Goal: Task Accomplishment & Management: Manage account settings

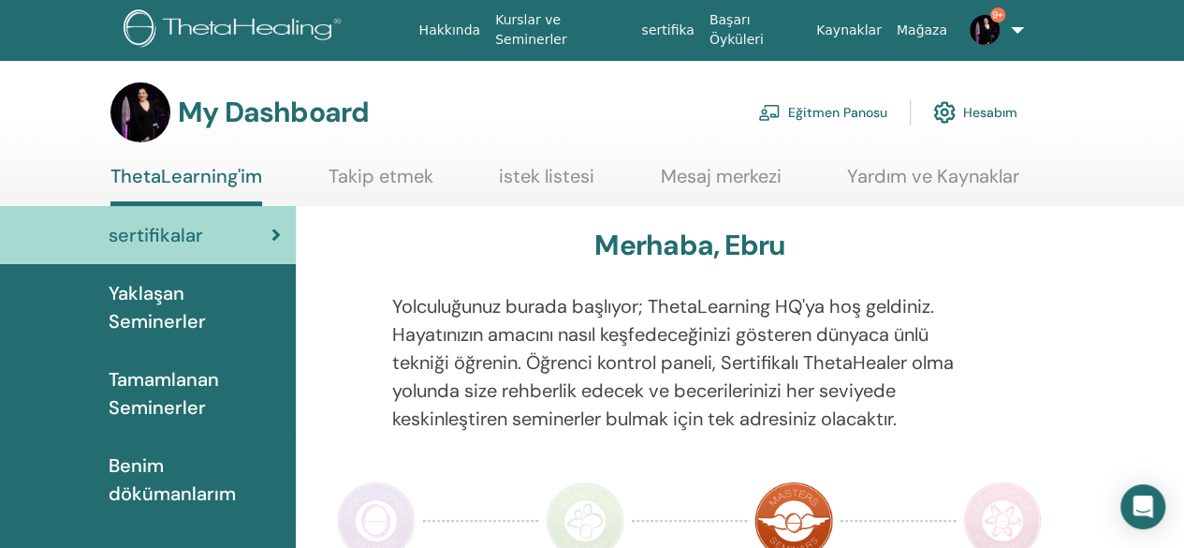
click at [865, 104] on link "Eğitmen Panosu" at bounding box center [822, 112] width 129 height 41
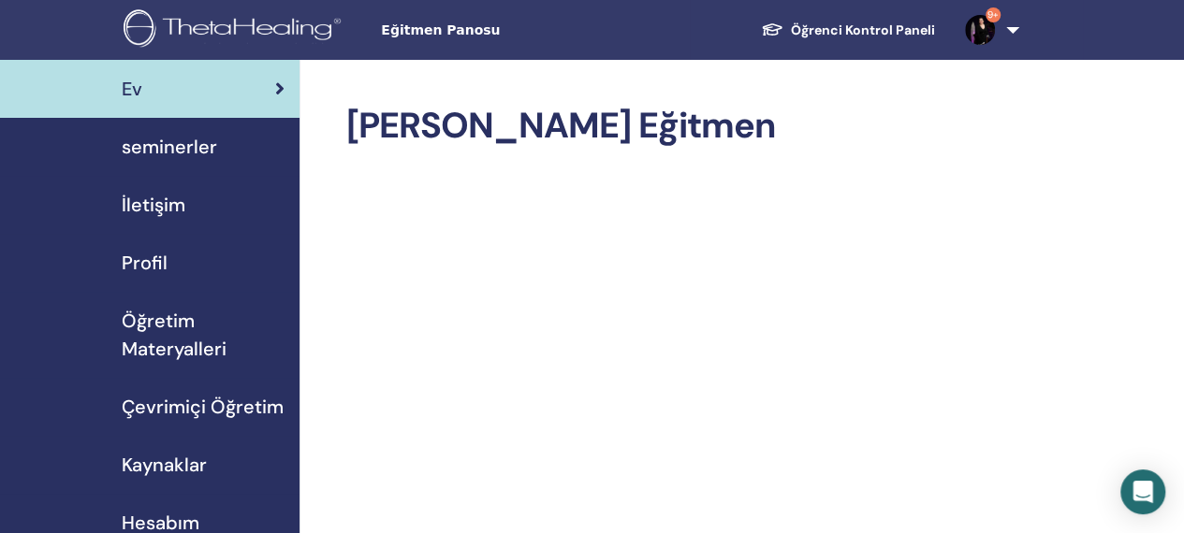
click at [191, 139] on span "seminerler" at bounding box center [169, 147] width 95 height 28
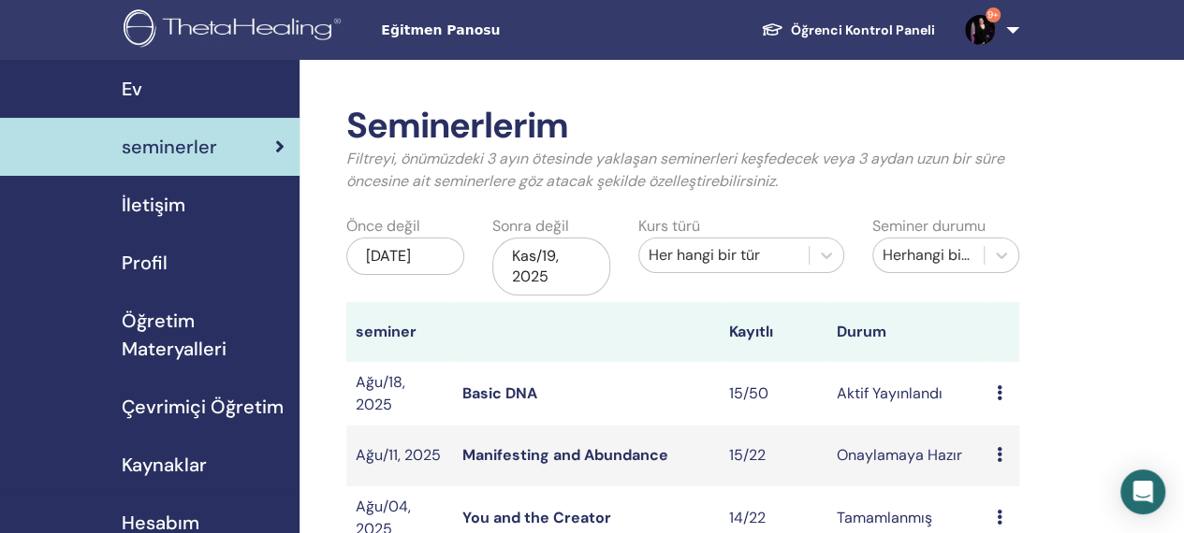
click at [504, 393] on link "Basic DNA" at bounding box center [499, 394] width 75 height 20
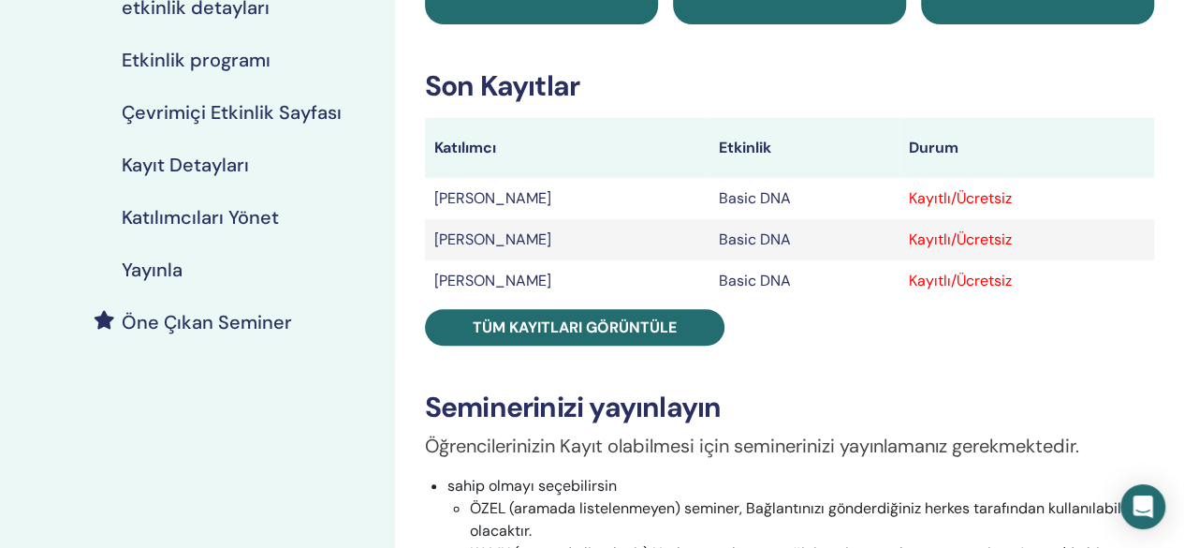
scroll to position [256, 0]
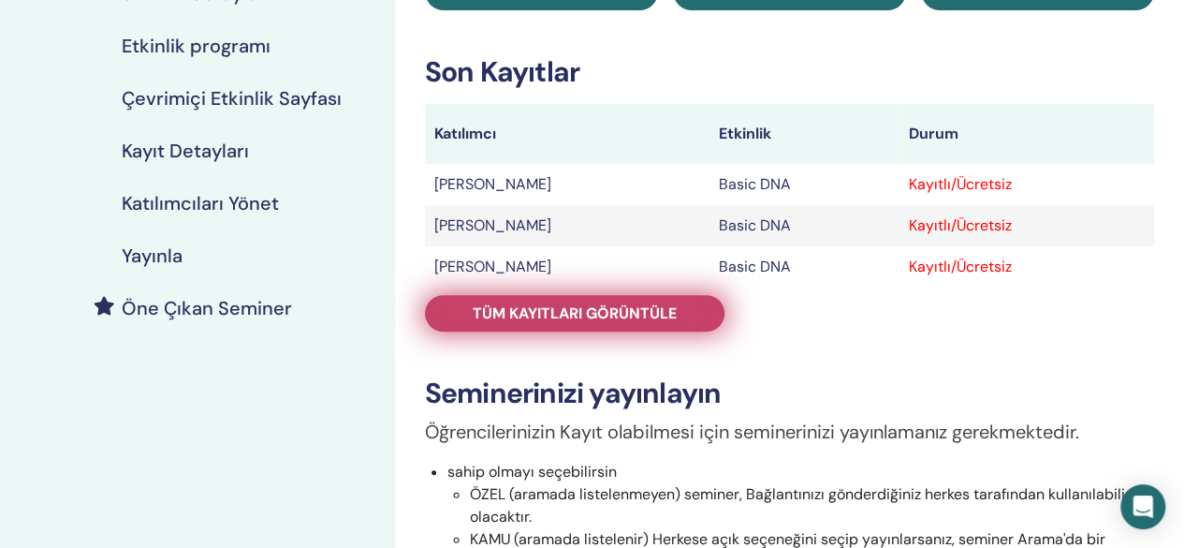
click at [676, 303] on span "Tüm kayıtları görüntüle" at bounding box center [575, 313] width 204 height 20
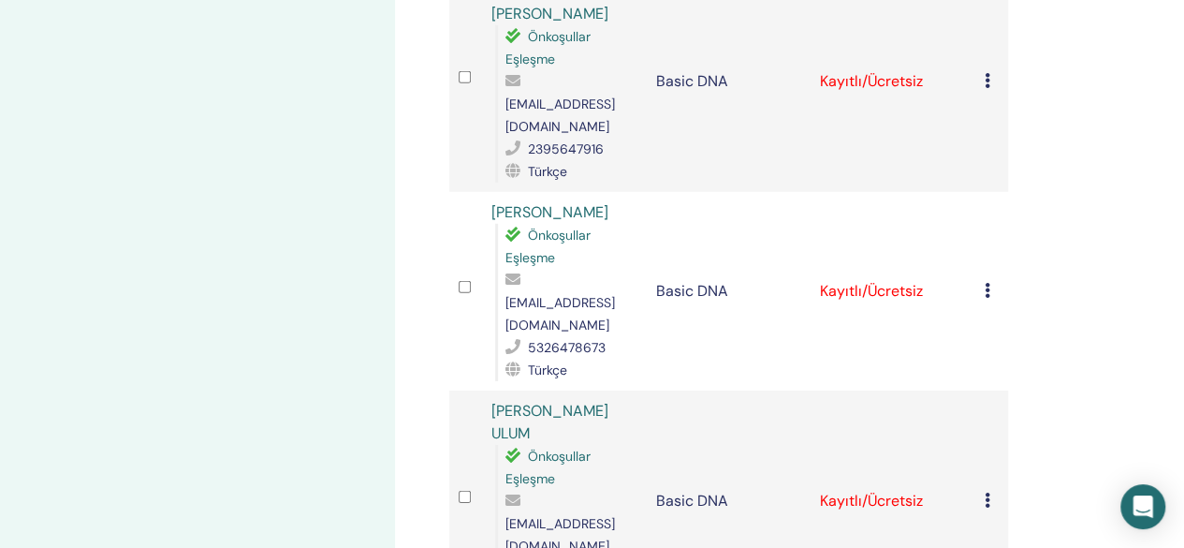
scroll to position [2635, 0]
